Goal: Transaction & Acquisition: Subscribe to service/newsletter

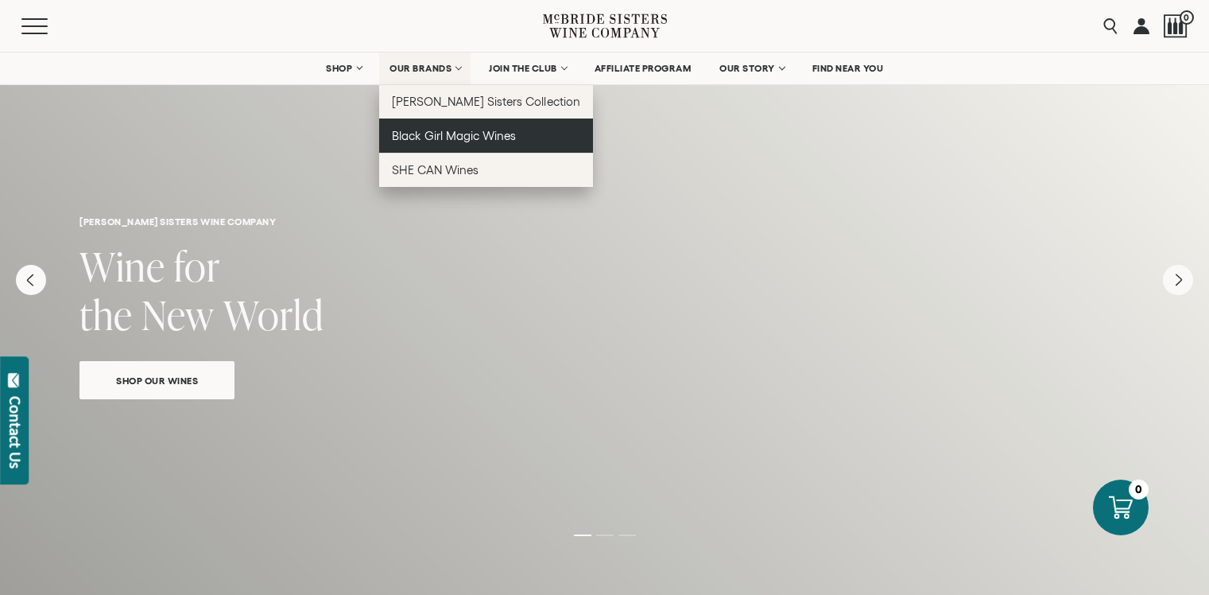
click at [429, 135] on span "Black Girl Magic Wines" at bounding box center [454, 136] width 124 height 14
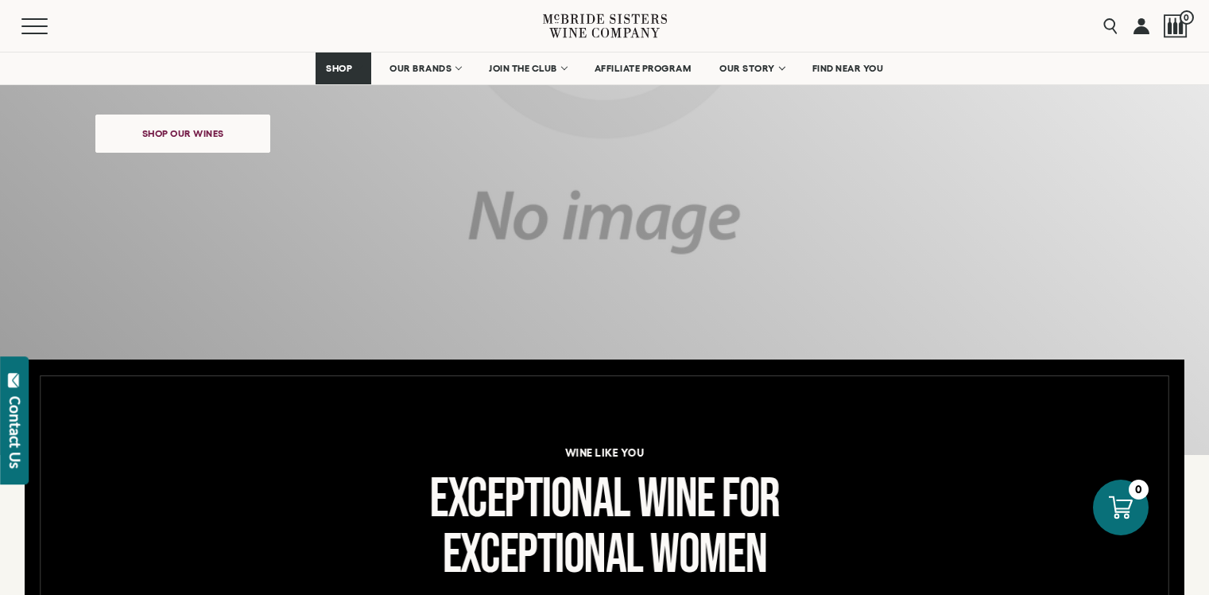
scroll to position [372, 0]
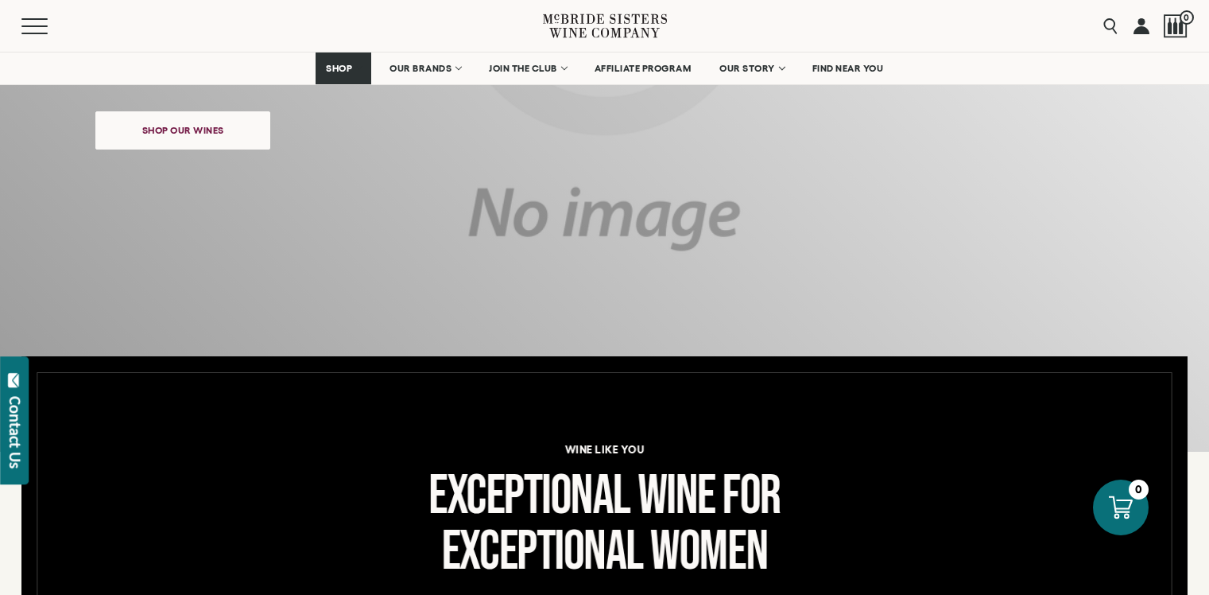
click at [196, 136] on span "Shop our wines" at bounding box center [183, 129] width 138 height 31
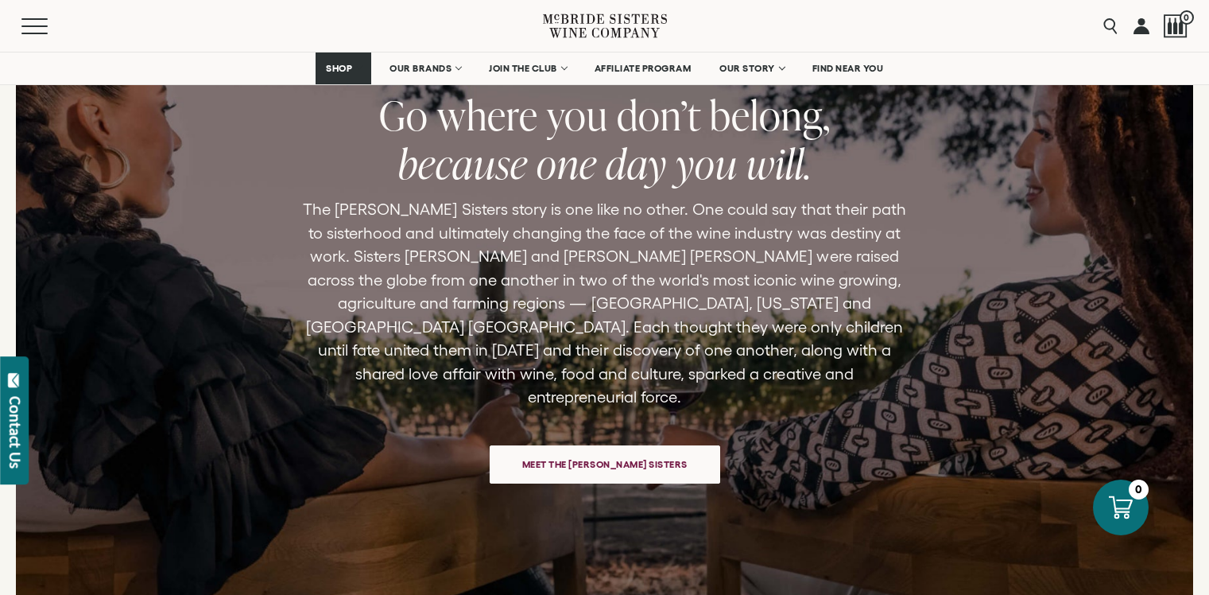
scroll to position [3426, 0]
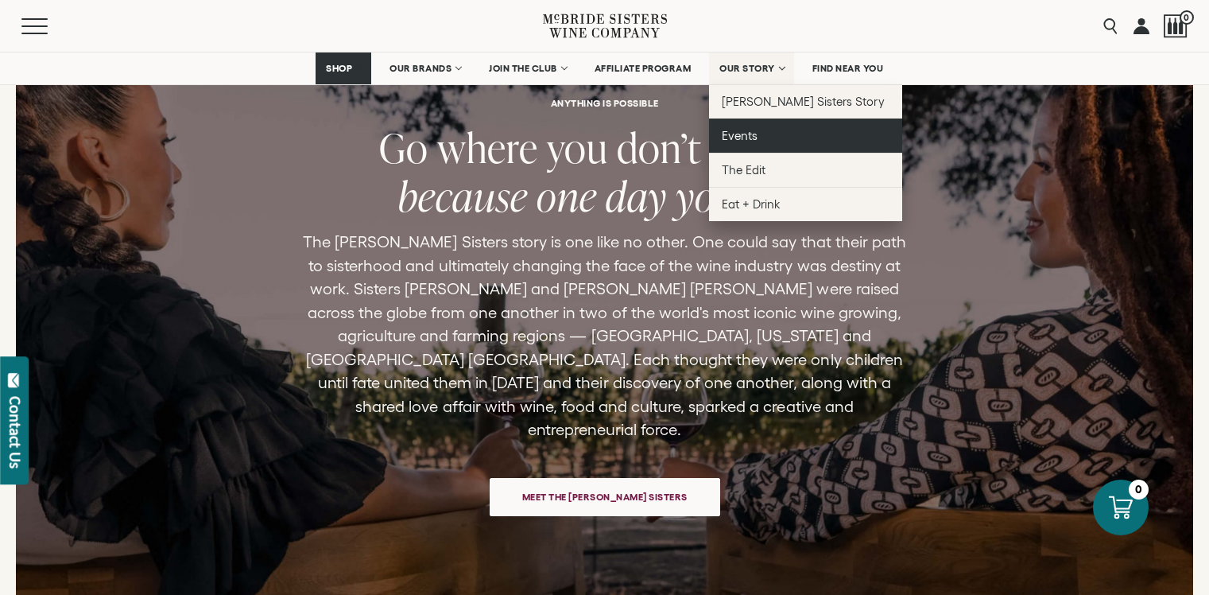
click at [746, 142] on link "Events" at bounding box center [805, 135] width 193 height 34
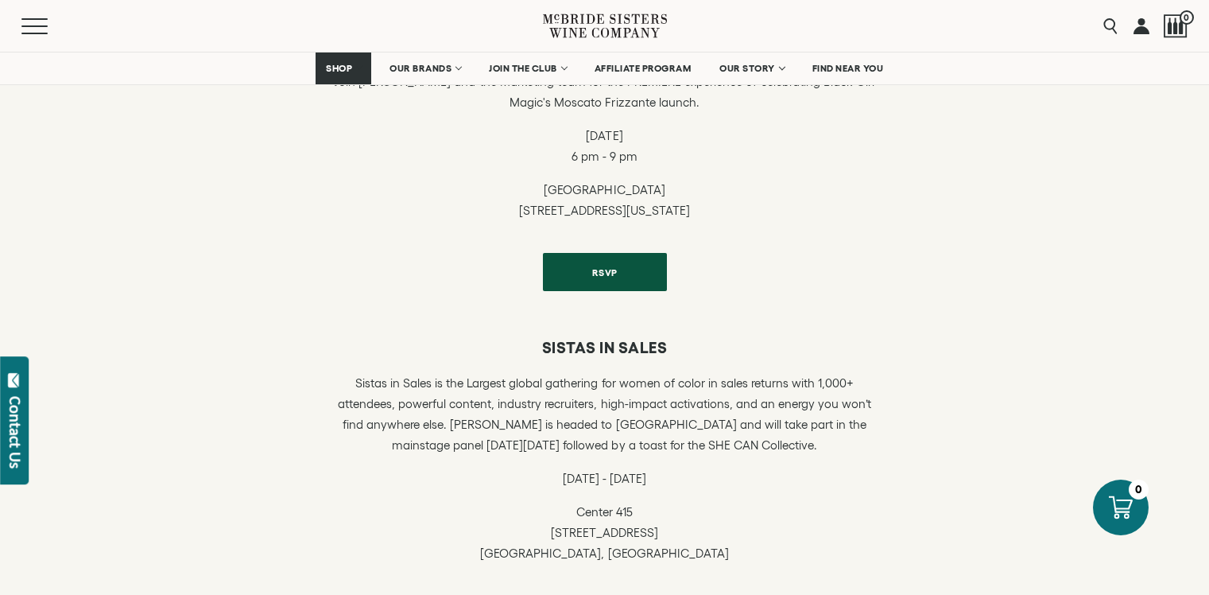
scroll to position [573, 0]
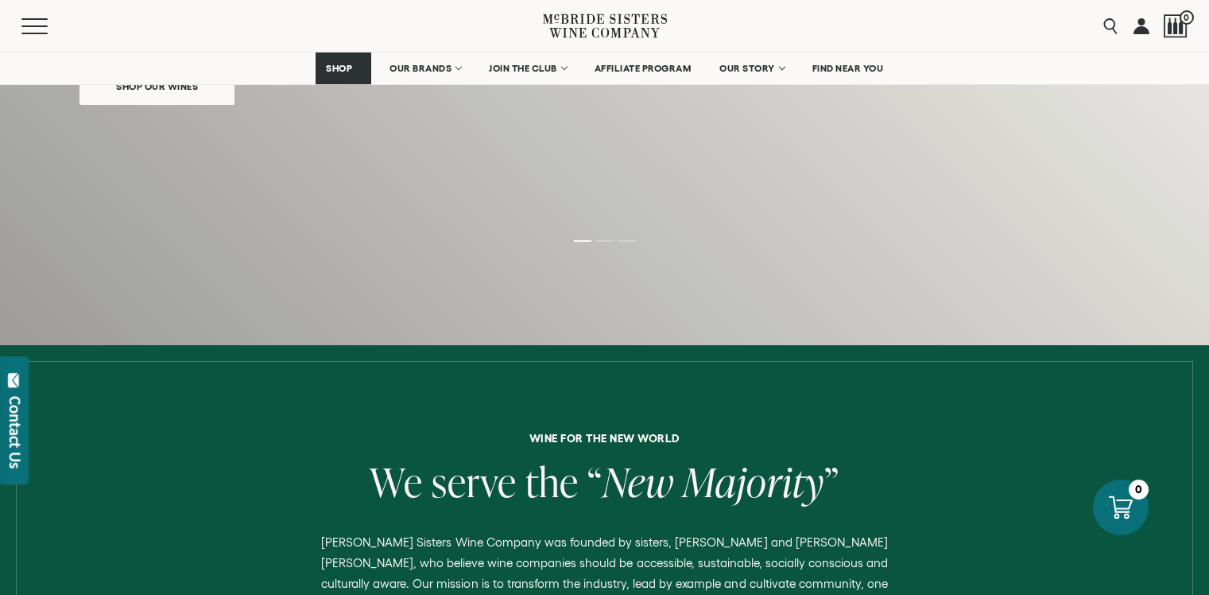
scroll to position [216, 0]
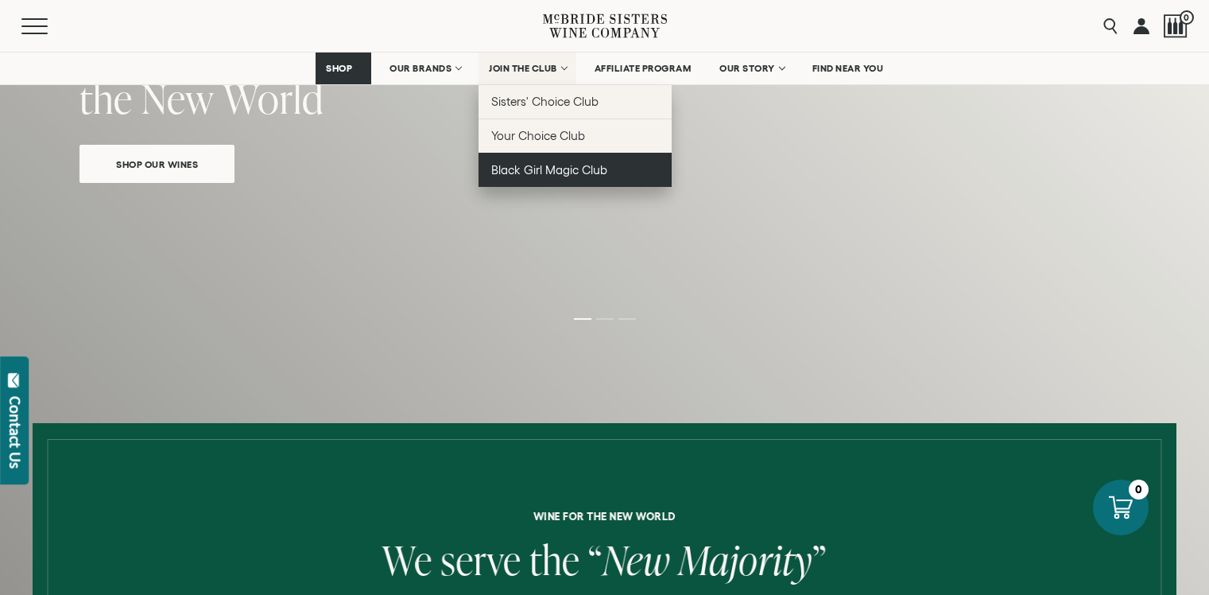
click at [523, 171] on span "Black Girl Magic Club" at bounding box center [549, 170] width 116 height 14
click at [580, 166] on span "Black Girl Magic Club" at bounding box center [549, 170] width 116 height 14
click at [586, 165] on span "Black Girl Magic Club" at bounding box center [549, 170] width 116 height 14
